Goal: Information Seeking & Learning: Learn about a topic

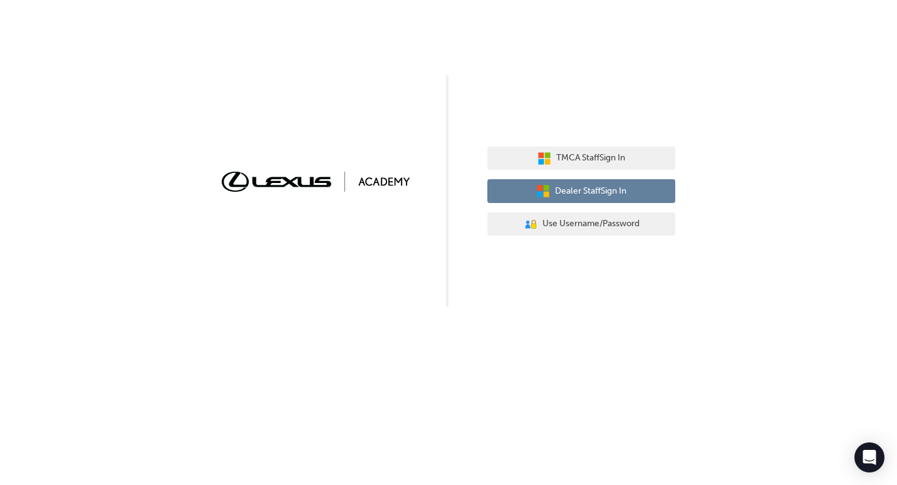
click at [629, 192] on button "Dealer Staff Sign In" at bounding box center [581, 191] width 188 height 24
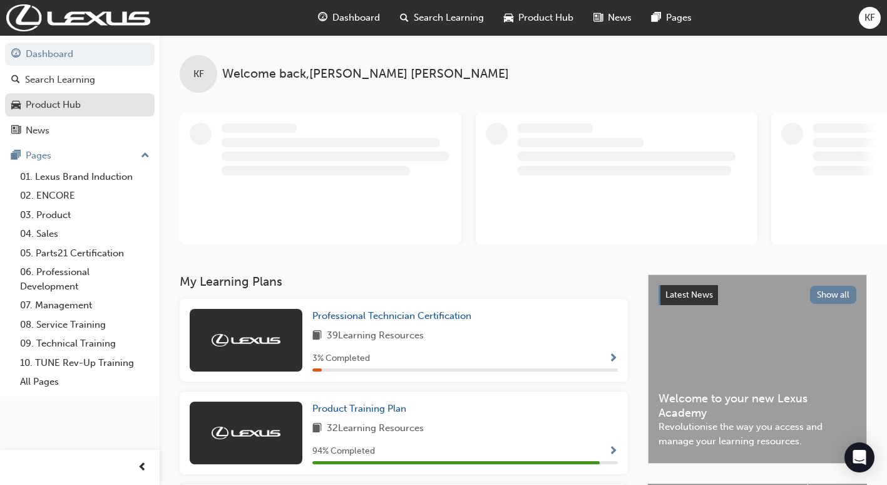
click at [76, 106] on div "Product Hub" at bounding box center [53, 105] width 55 height 14
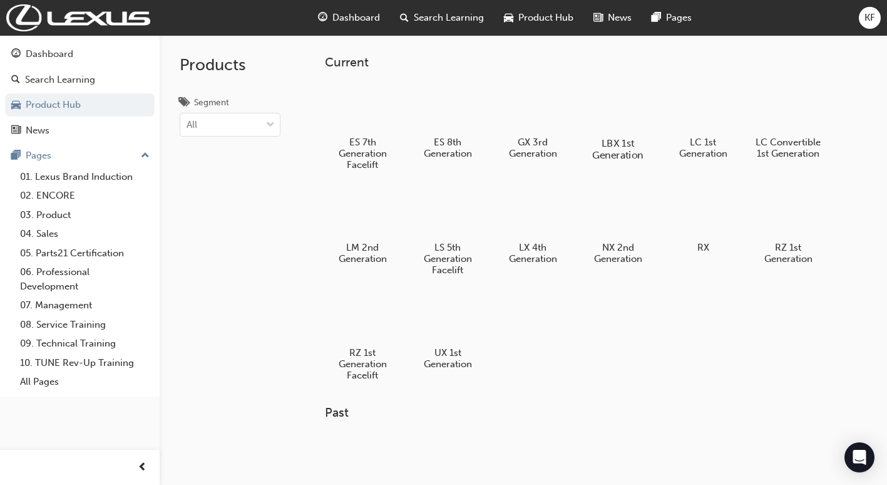
click at [606, 95] on div at bounding box center [619, 106] width 70 height 49
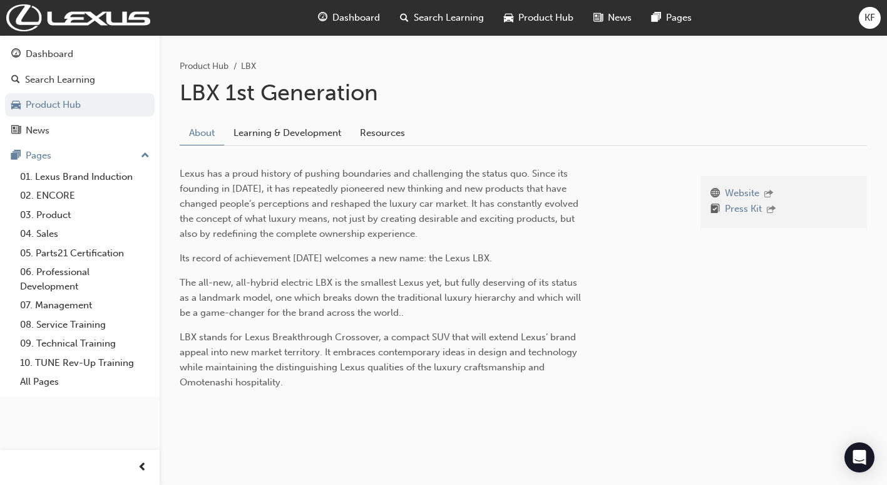
scroll to position [244, 0]
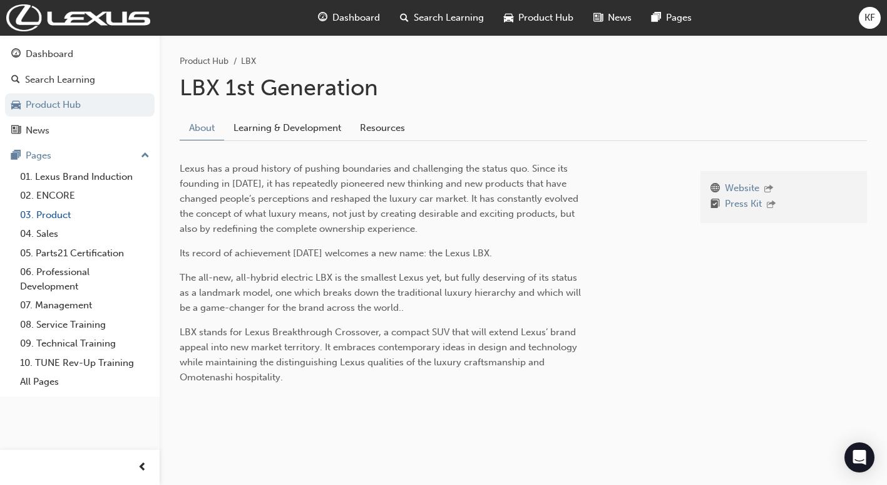
click at [60, 215] on link "03. Product" at bounding box center [85, 214] width 140 height 19
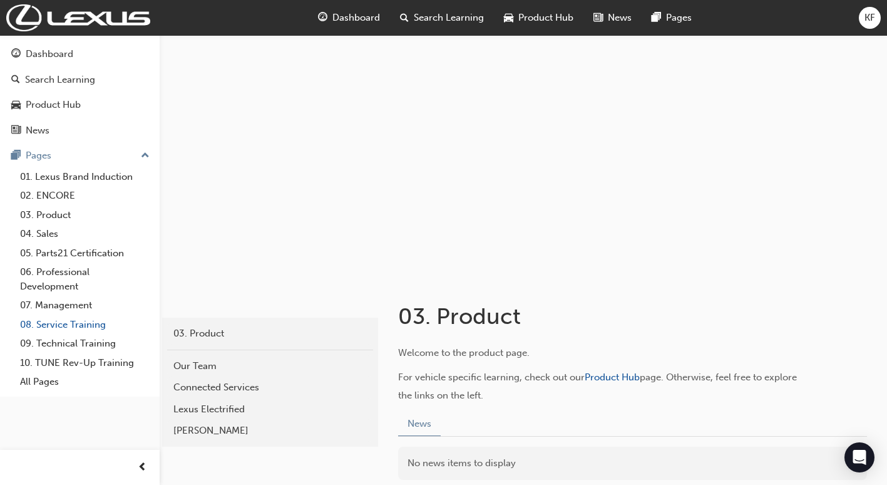
click at [70, 331] on link "08. Service Training" at bounding box center [85, 324] width 140 height 19
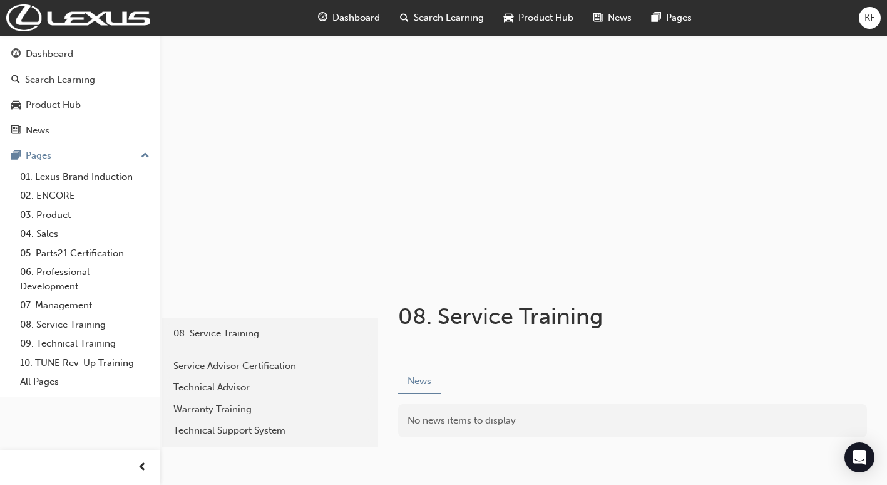
scroll to position [64, 0]
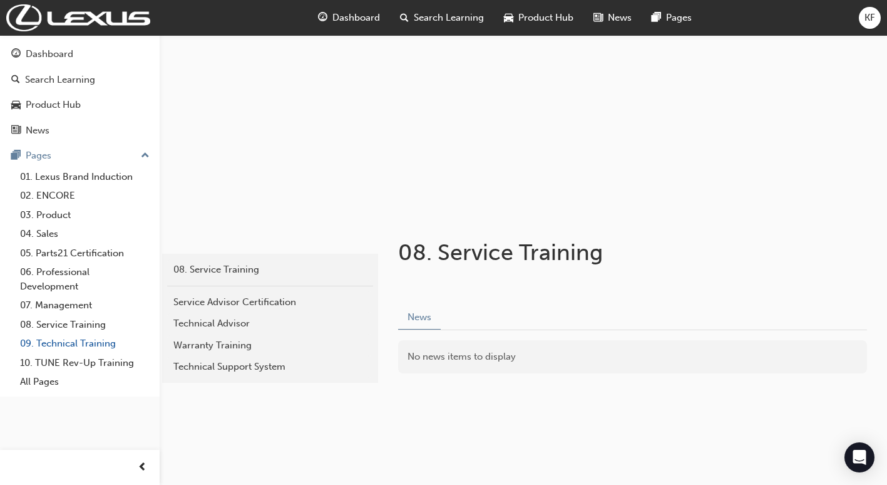
click at [98, 341] on link "09. Technical Training" at bounding box center [85, 343] width 140 height 19
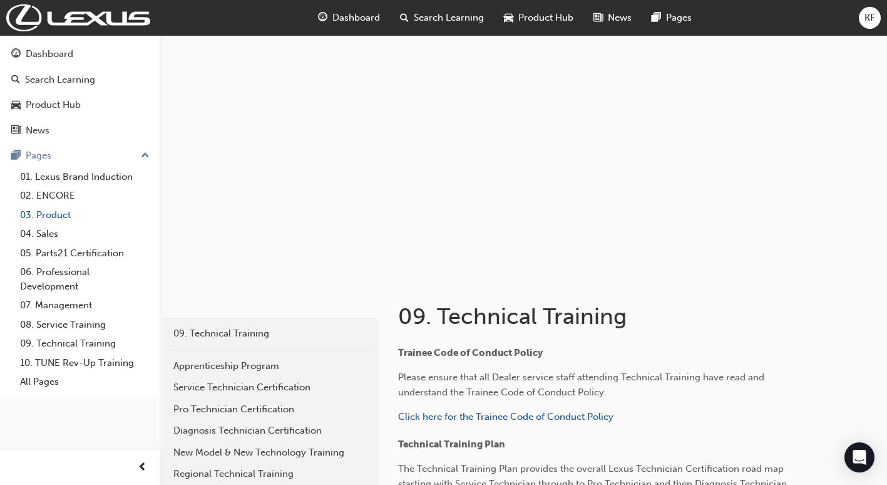
click at [48, 217] on link "03. Product" at bounding box center [85, 214] width 140 height 19
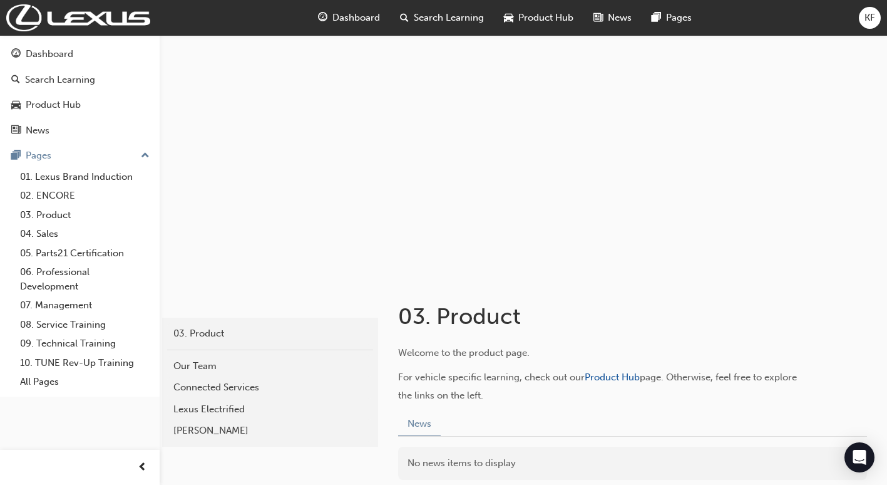
scroll to position [106, 0]
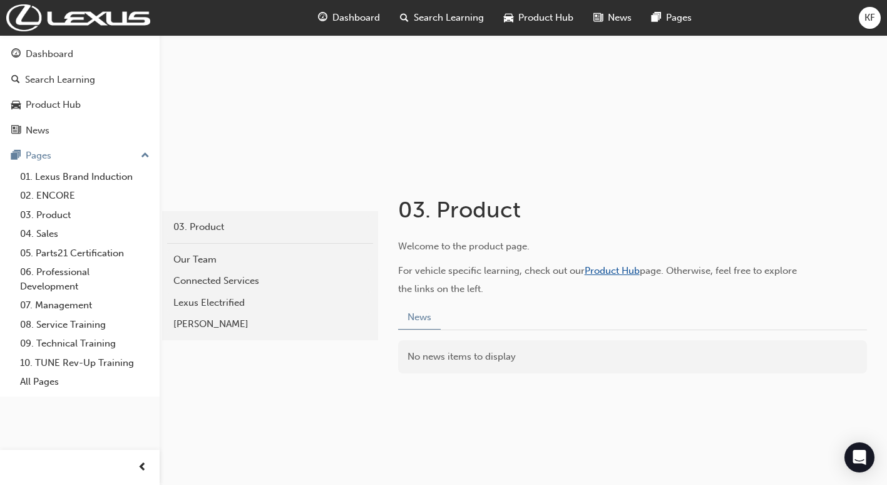
click at [614, 271] on span "Product Hub" at bounding box center [612, 270] width 55 height 11
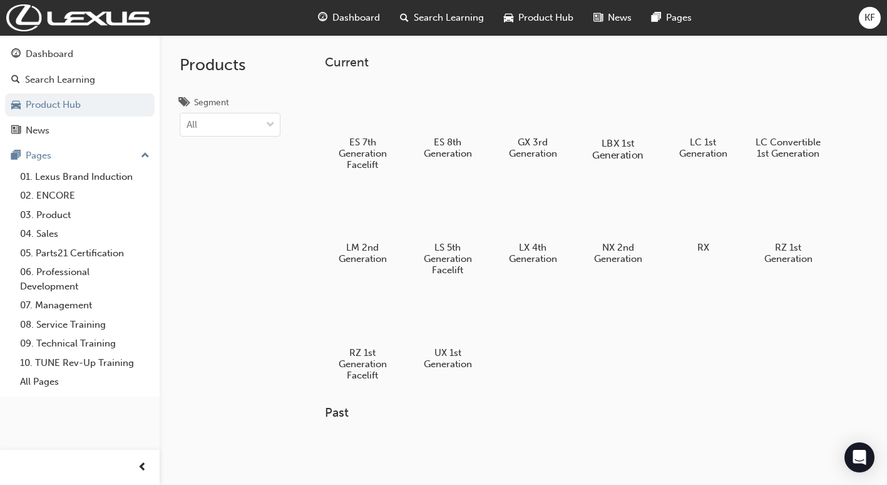
click at [627, 115] on div at bounding box center [619, 106] width 70 height 49
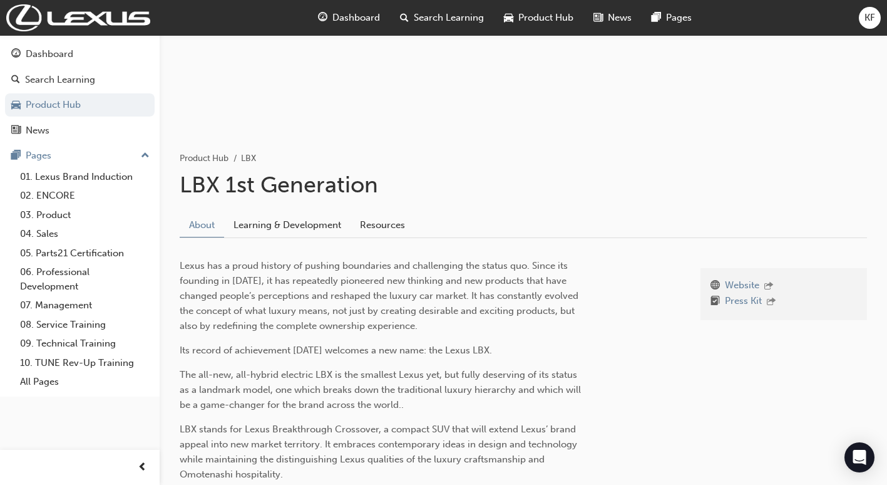
scroll to position [148, 0]
click at [297, 220] on link "Learning & Development" at bounding box center [287, 224] width 126 height 24
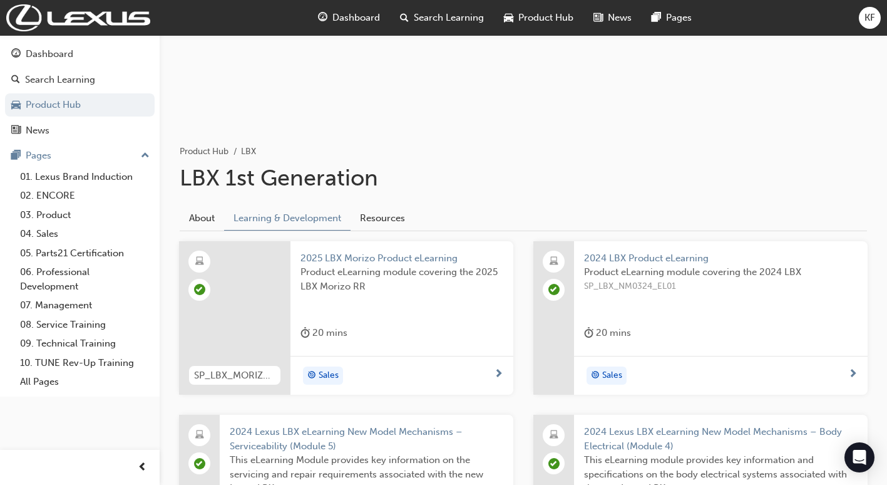
scroll to position [152, 0]
click at [392, 259] on span "2025 LBX Morizo Product eLearning" at bounding box center [402, 259] width 203 height 14
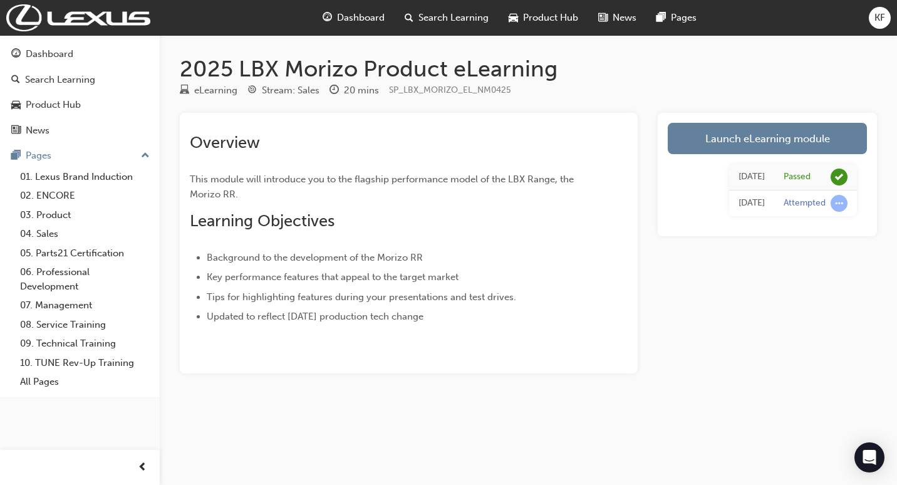
click at [756, 178] on div "Wed 13 Aug 2025" at bounding box center [751, 177] width 26 height 14
click at [842, 174] on span "learningRecordVerb_PASS-icon" at bounding box center [838, 176] width 17 height 17
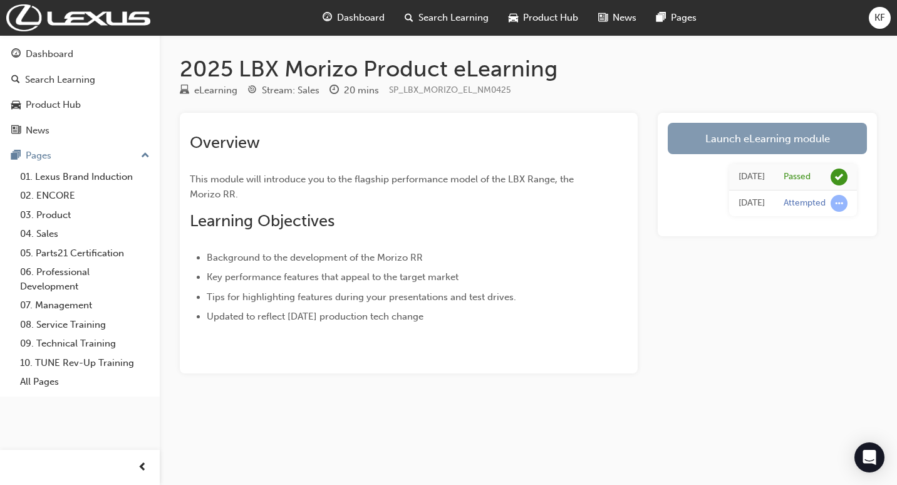
click at [765, 137] on link "Launch eLearning module" at bounding box center [767, 138] width 199 height 31
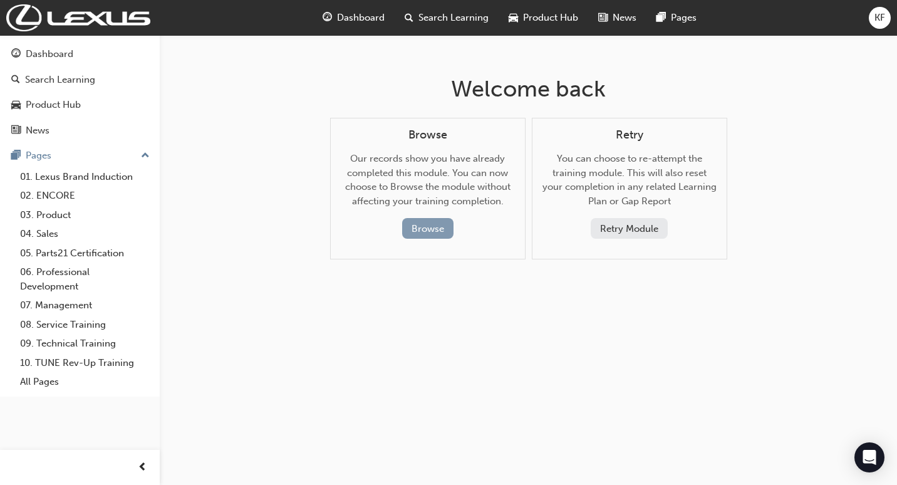
click at [445, 229] on button "Browse" at bounding box center [427, 228] width 51 height 21
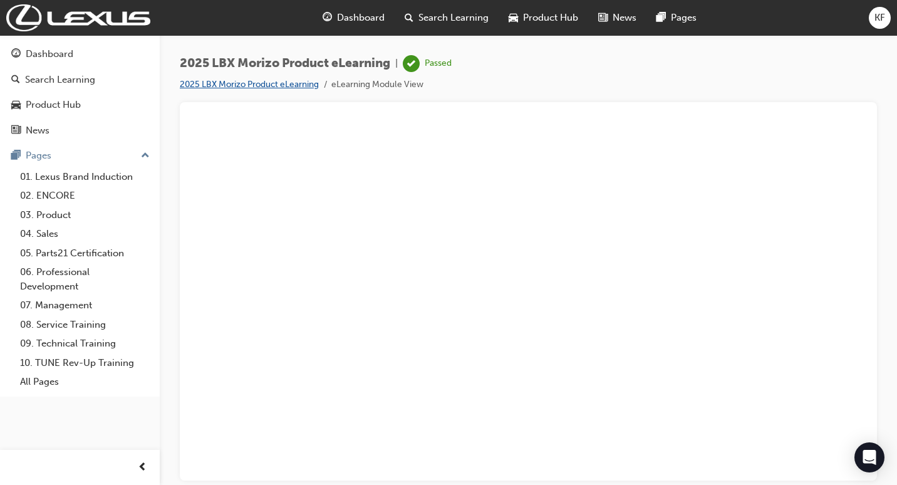
click at [272, 83] on link "2025 LBX Morizo Product eLearning" at bounding box center [249, 84] width 139 height 11
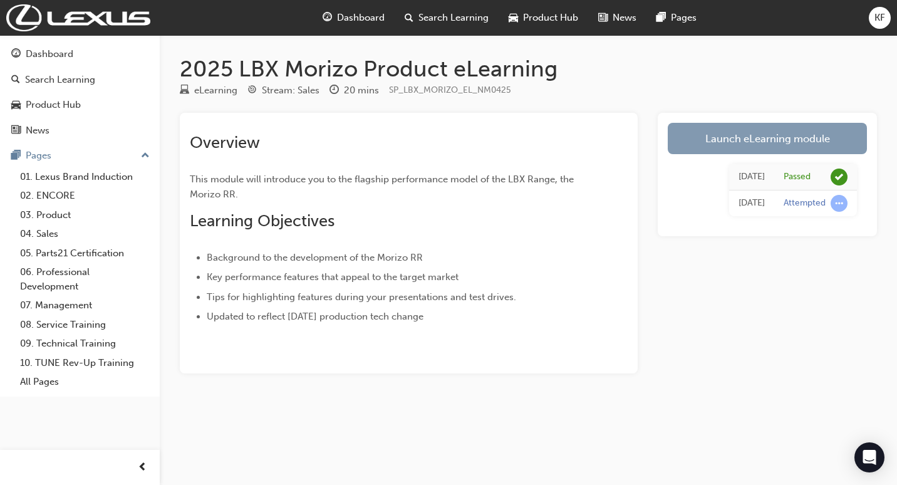
click at [750, 138] on link "Launch eLearning module" at bounding box center [767, 138] width 199 height 31
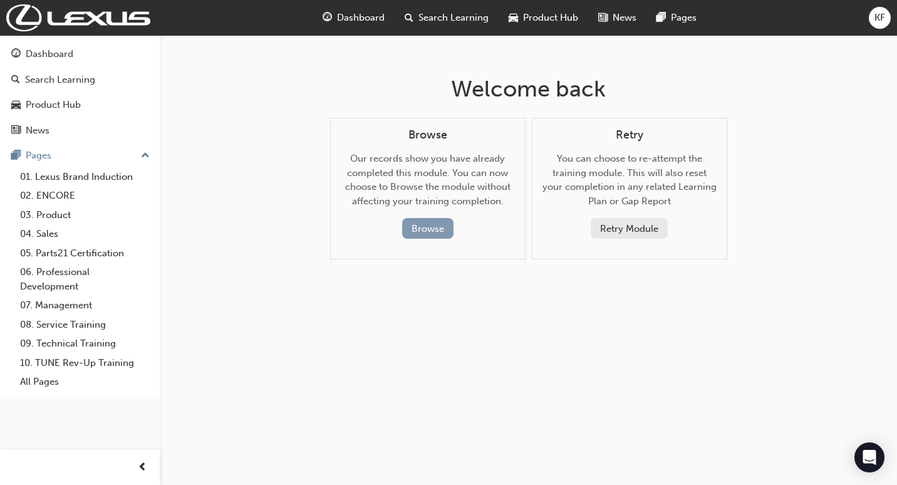
click at [408, 232] on button "Browse" at bounding box center [427, 228] width 51 height 21
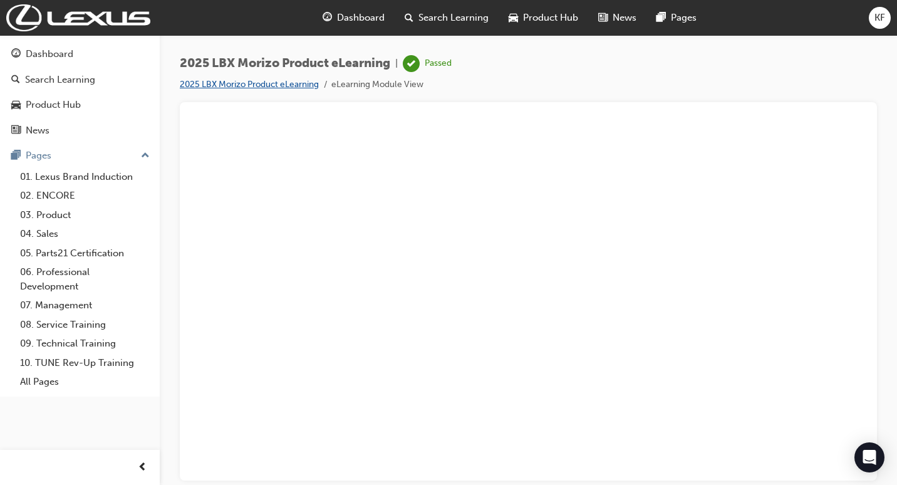
click at [269, 84] on link "2025 LBX Morizo Product eLearning" at bounding box center [249, 84] width 139 height 11
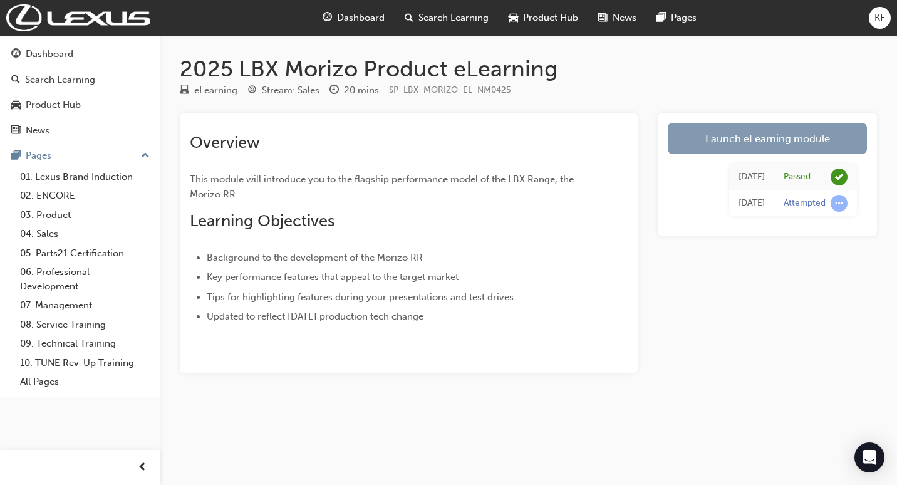
click at [765, 138] on link "Launch eLearning module" at bounding box center [767, 138] width 199 height 31
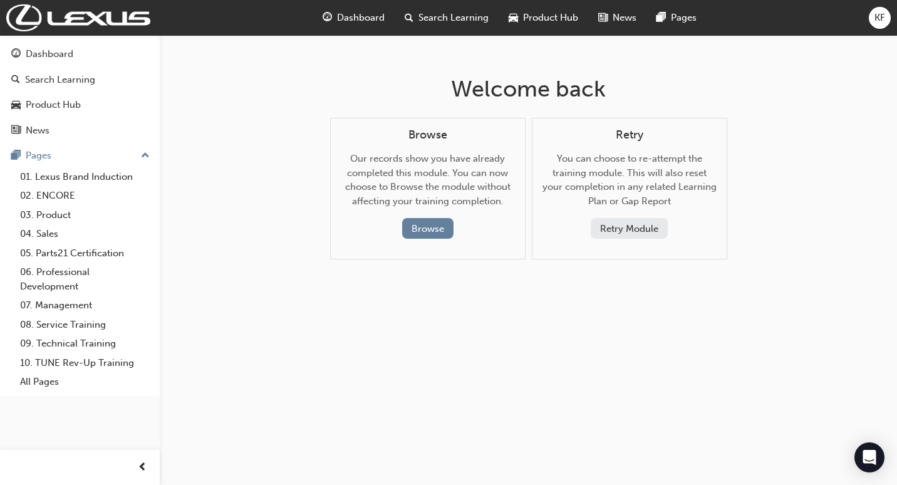
click at [629, 223] on button "Retry Module" at bounding box center [629, 228] width 77 height 21
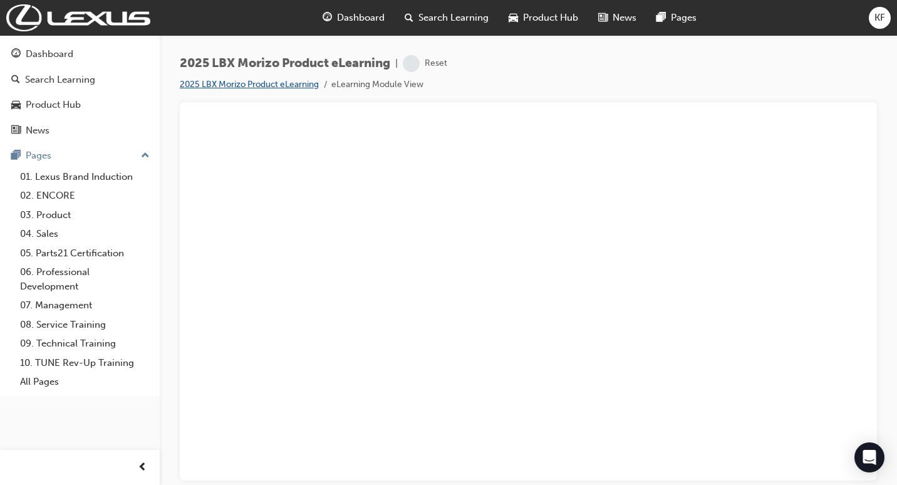
click at [207, 81] on link "2025 LBX Morizo Product eLearning" at bounding box center [249, 84] width 139 height 11
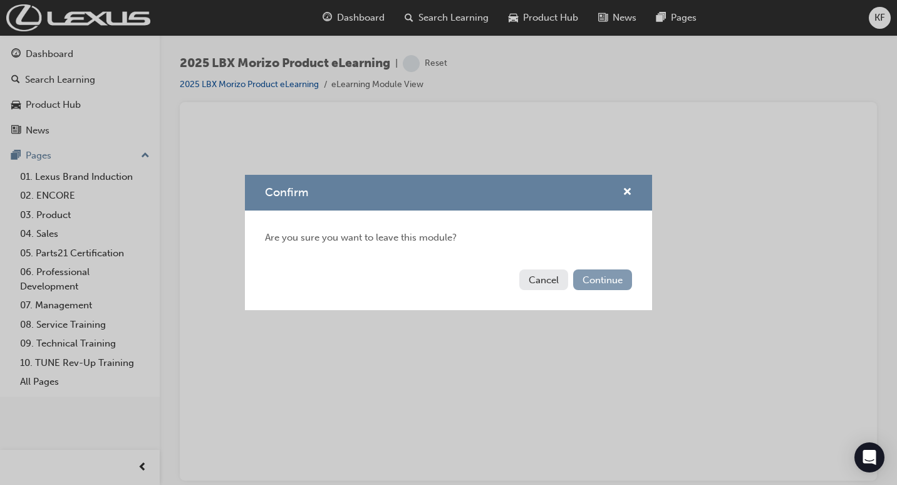
click at [594, 282] on button "Continue" at bounding box center [602, 279] width 59 height 21
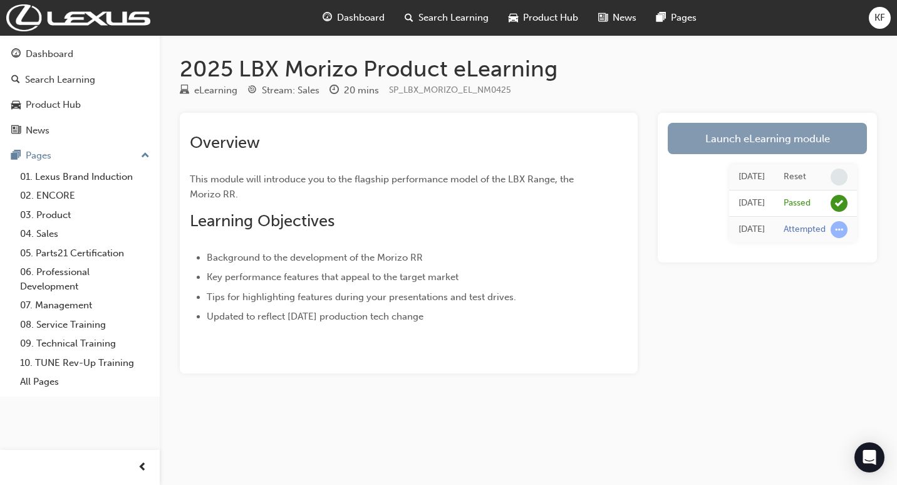
click at [747, 139] on link "Launch eLearning module" at bounding box center [767, 138] width 199 height 31
